Goal: Task Accomplishment & Management: Manage account settings

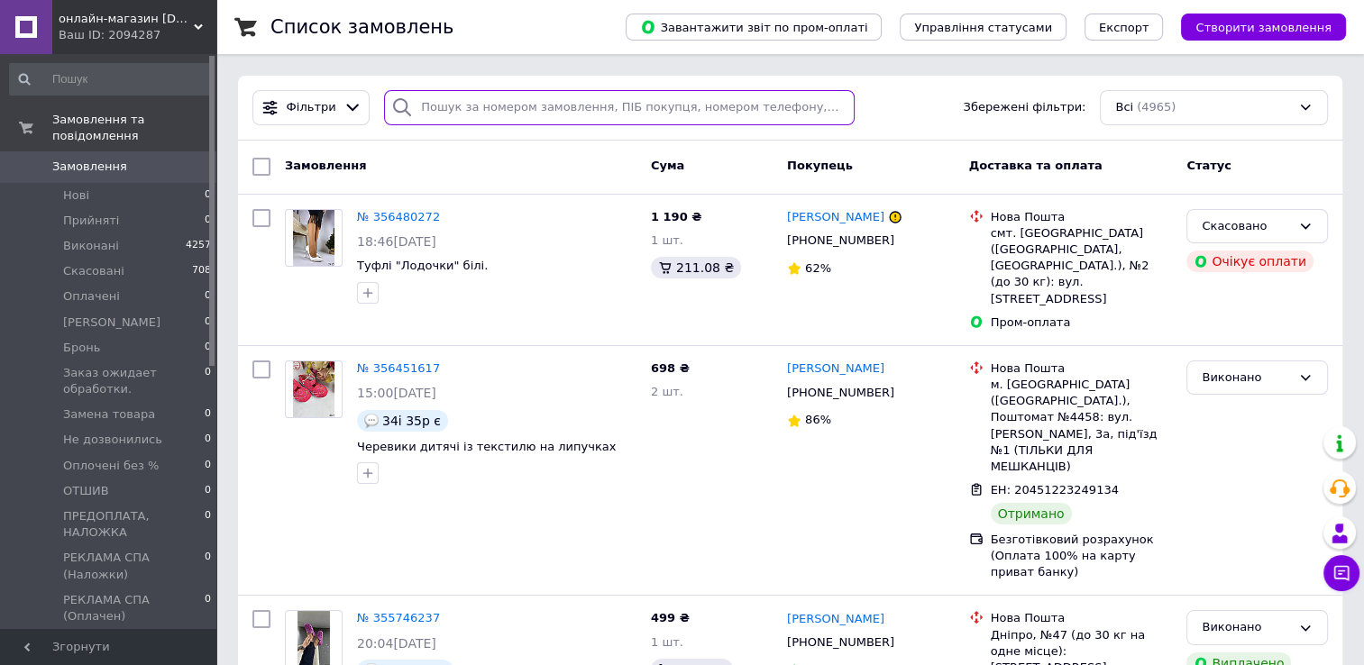
click at [438, 114] on input "search" at bounding box center [619, 107] width 470 height 35
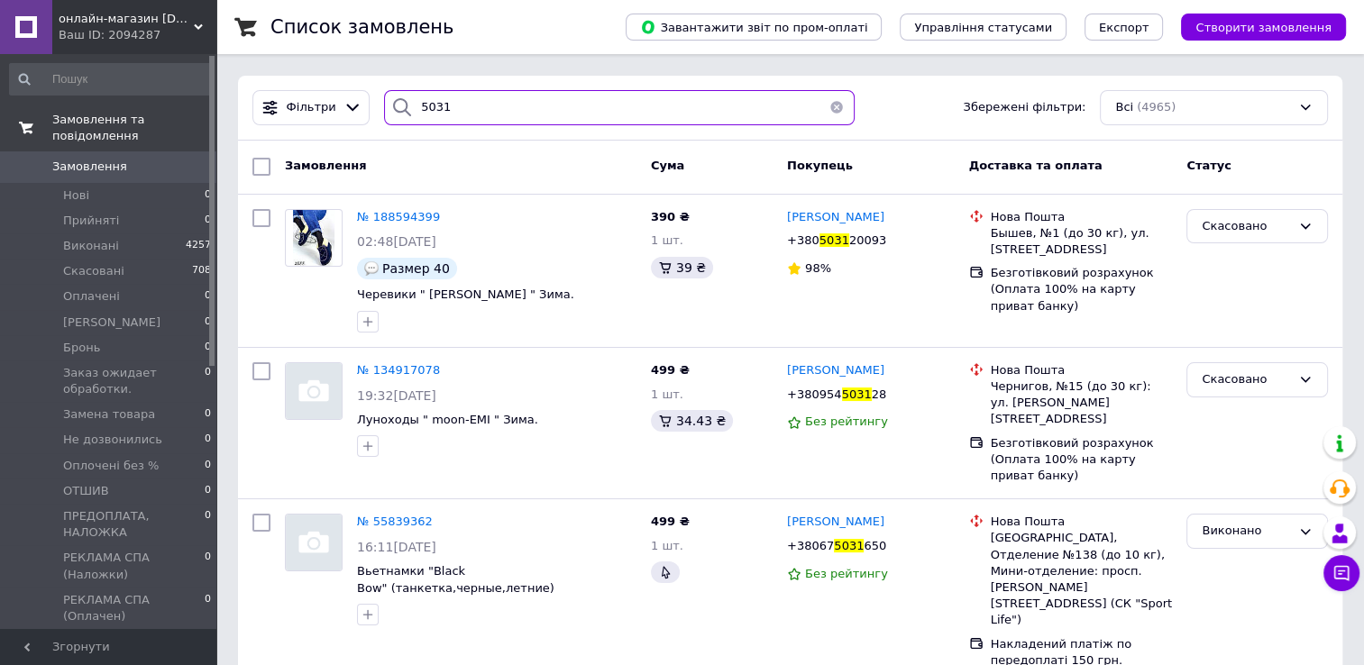
type input "5031"
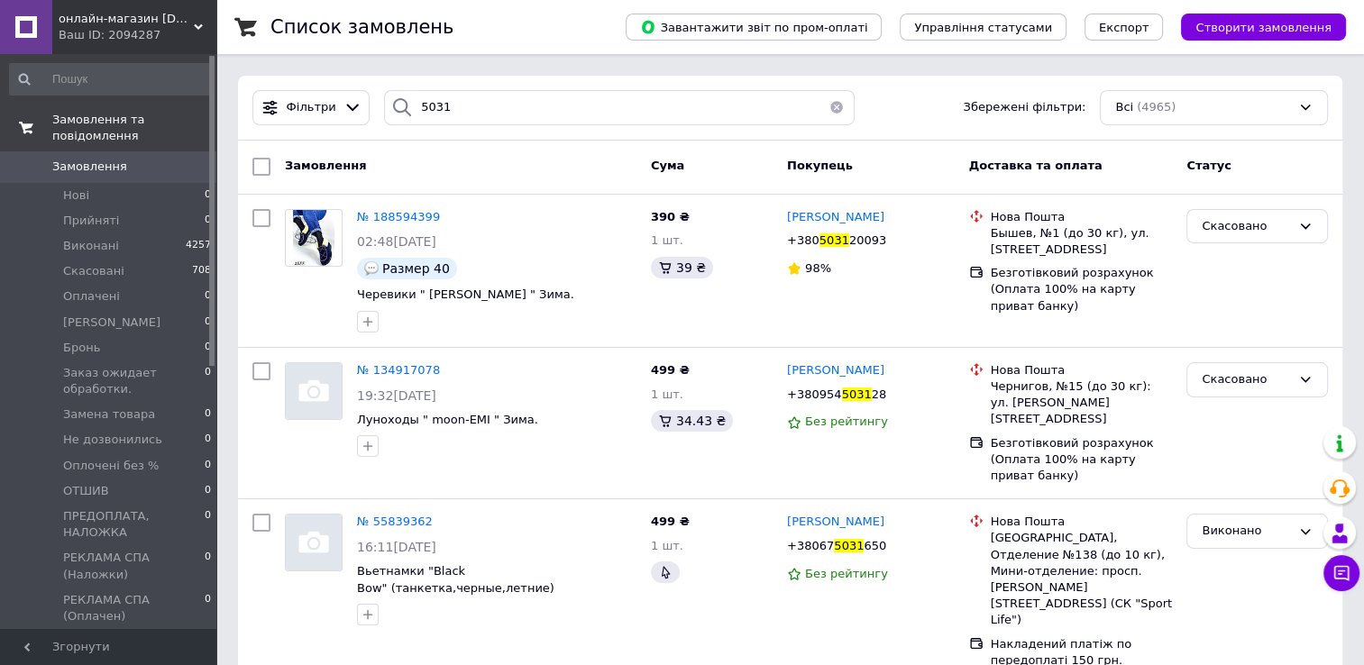
click at [154, 123] on span "Замовлення та повідомлення" at bounding box center [134, 128] width 164 height 32
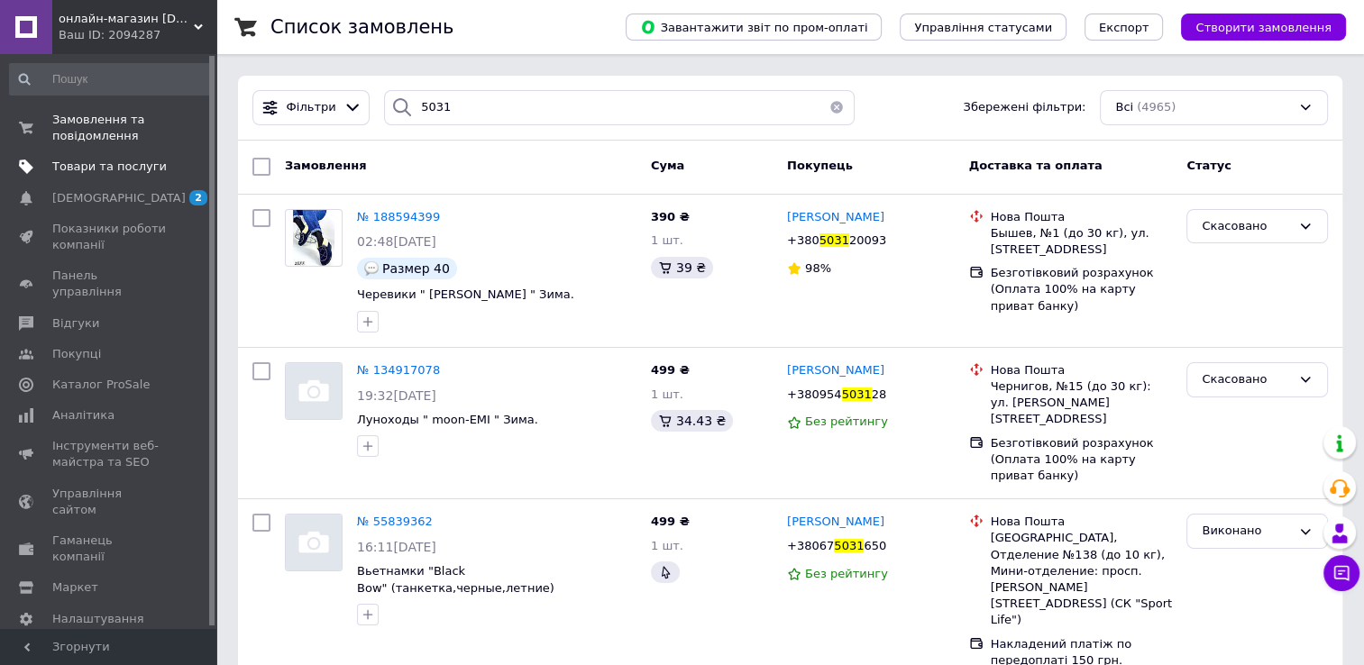
click at [149, 163] on span "Товари та послуги" at bounding box center [109, 167] width 114 height 16
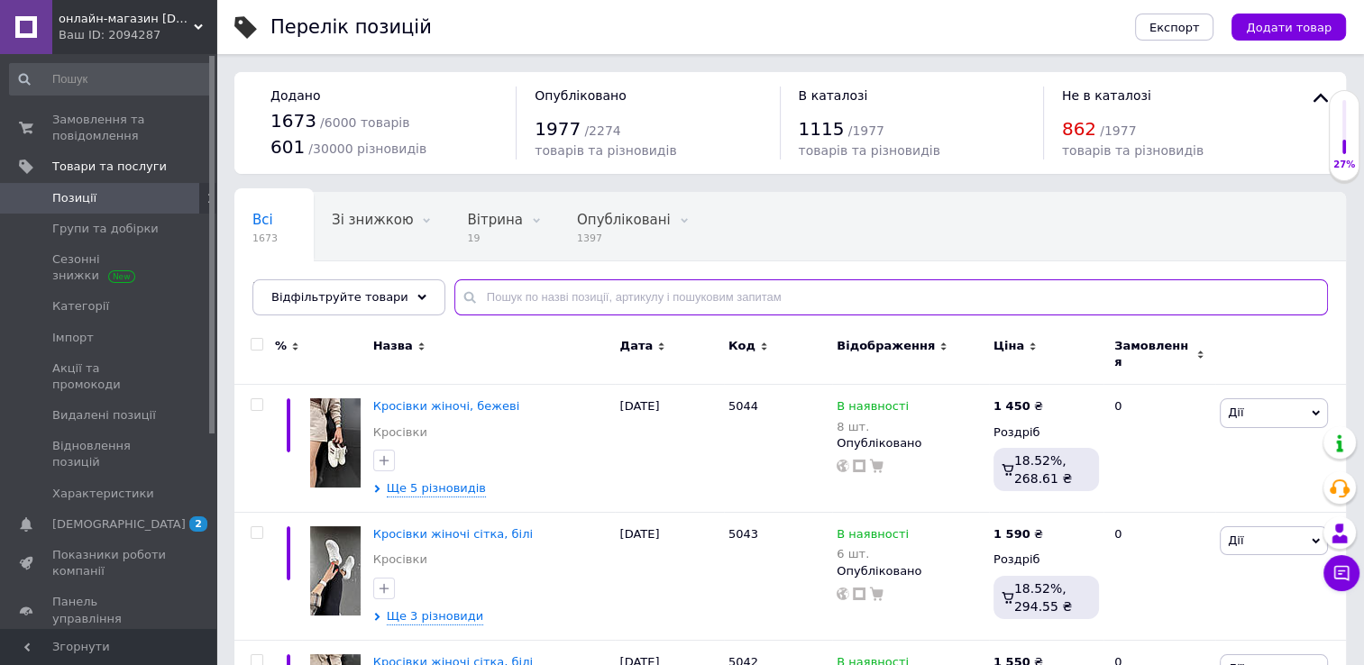
click at [492, 301] on input "text" at bounding box center [891, 297] width 874 height 36
type input "5031"
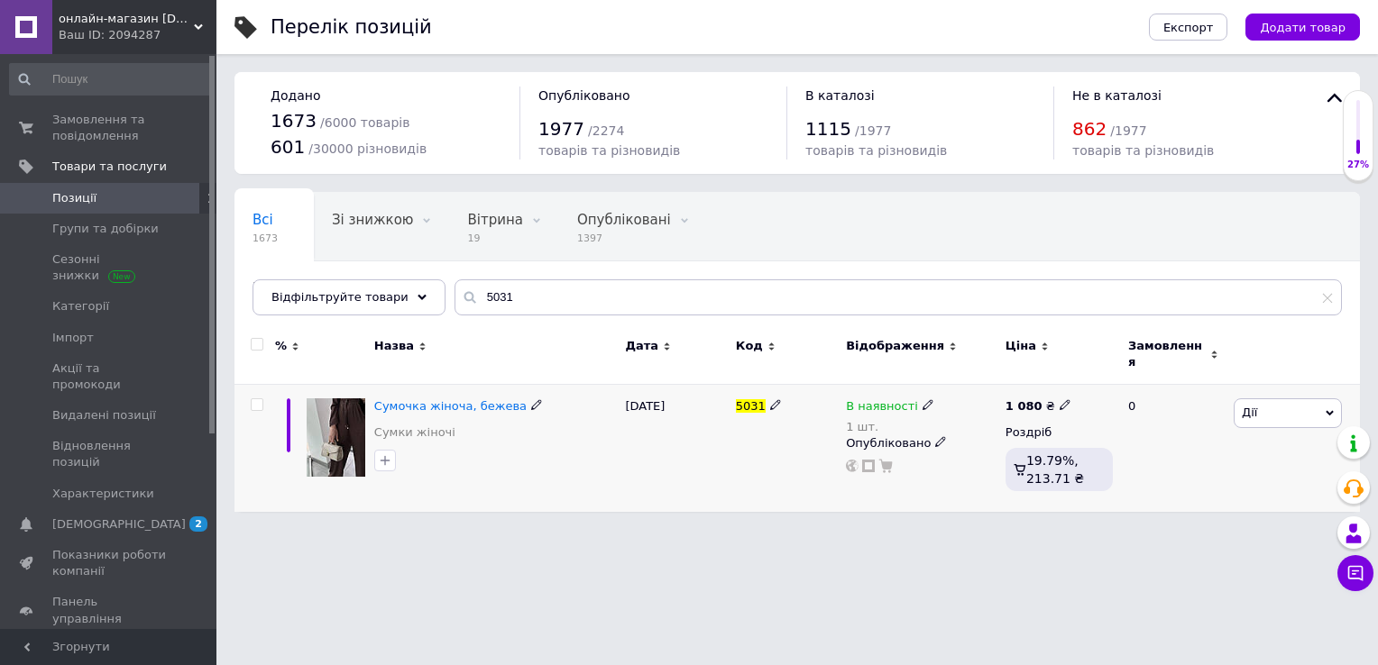
click at [1325, 409] on icon at bounding box center [1329, 413] width 8 height 8
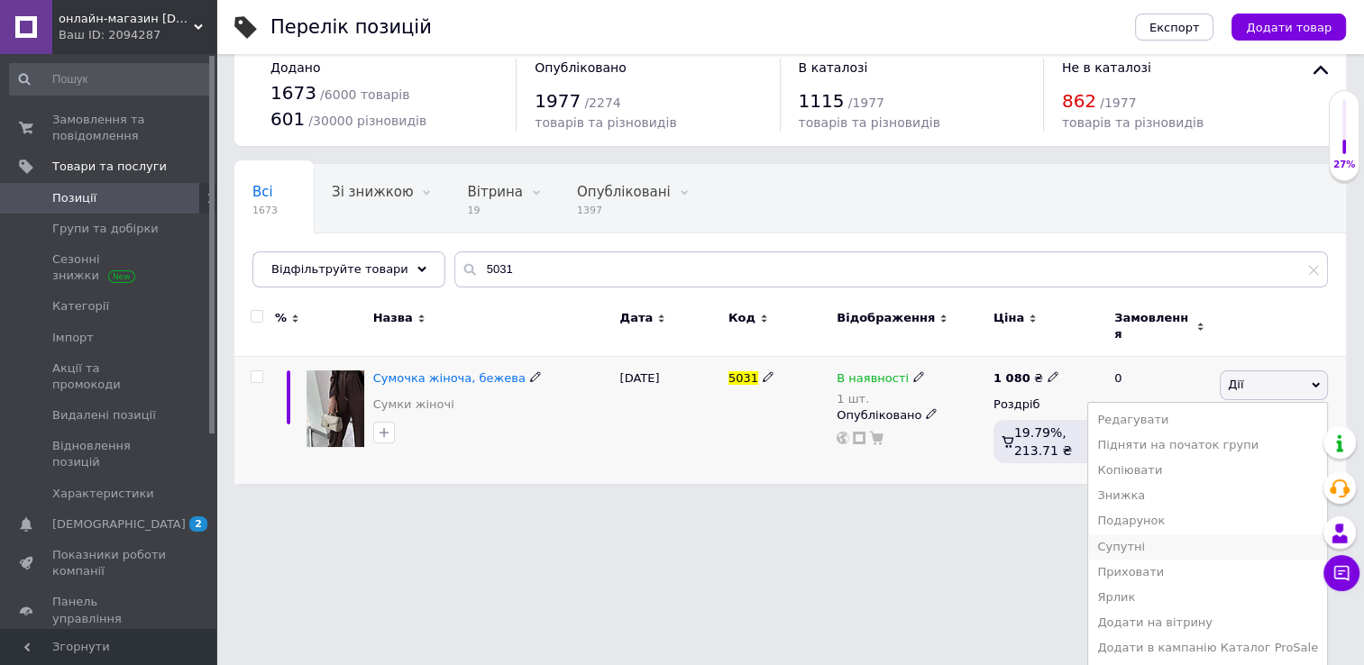
scroll to position [42, 0]
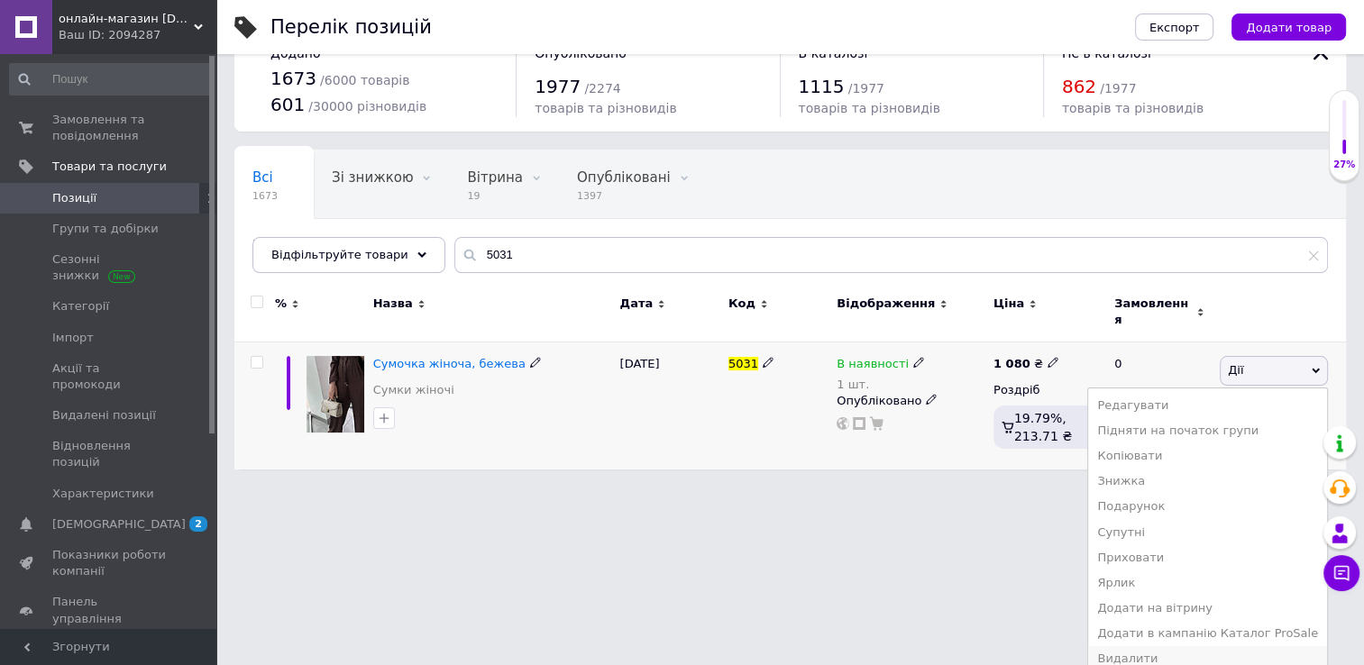
click at [1179, 646] on li "Видалити" at bounding box center [1207, 658] width 239 height 25
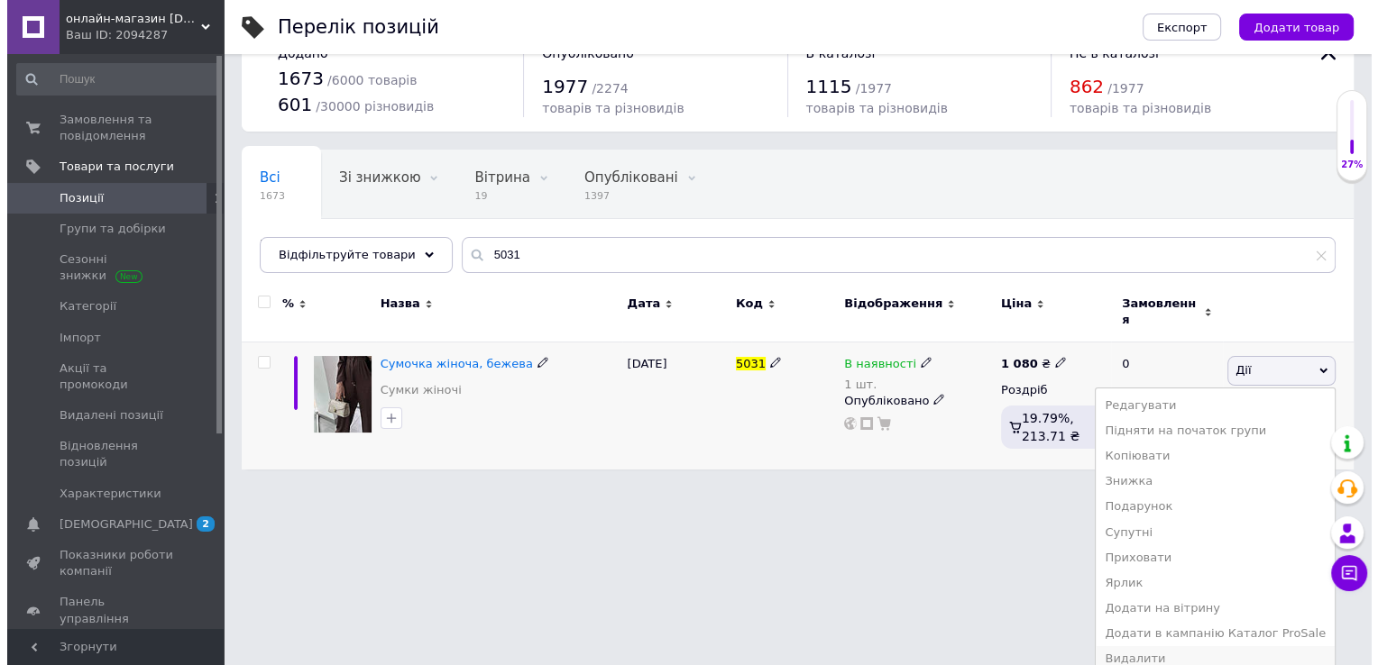
scroll to position [0, 0]
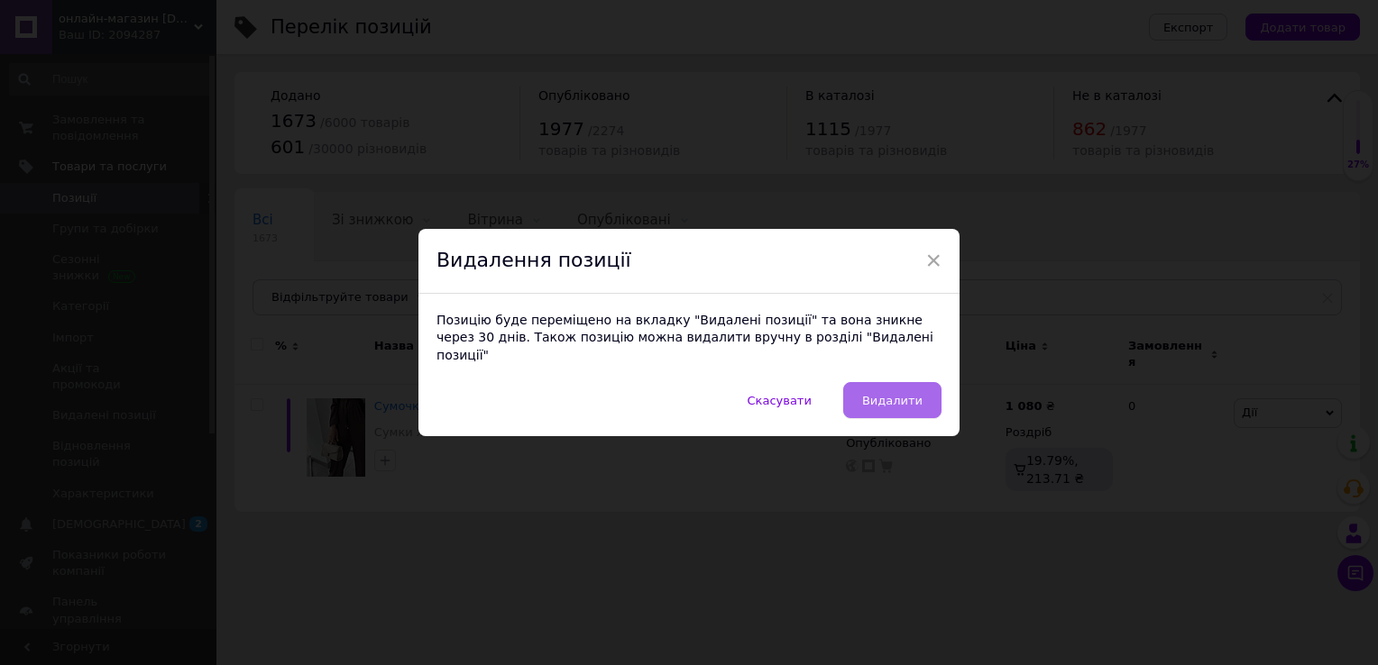
click at [922, 394] on button "Видалити" at bounding box center [892, 400] width 98 height 36
